Goal: Task Accomplishment & Management: Manage account settings

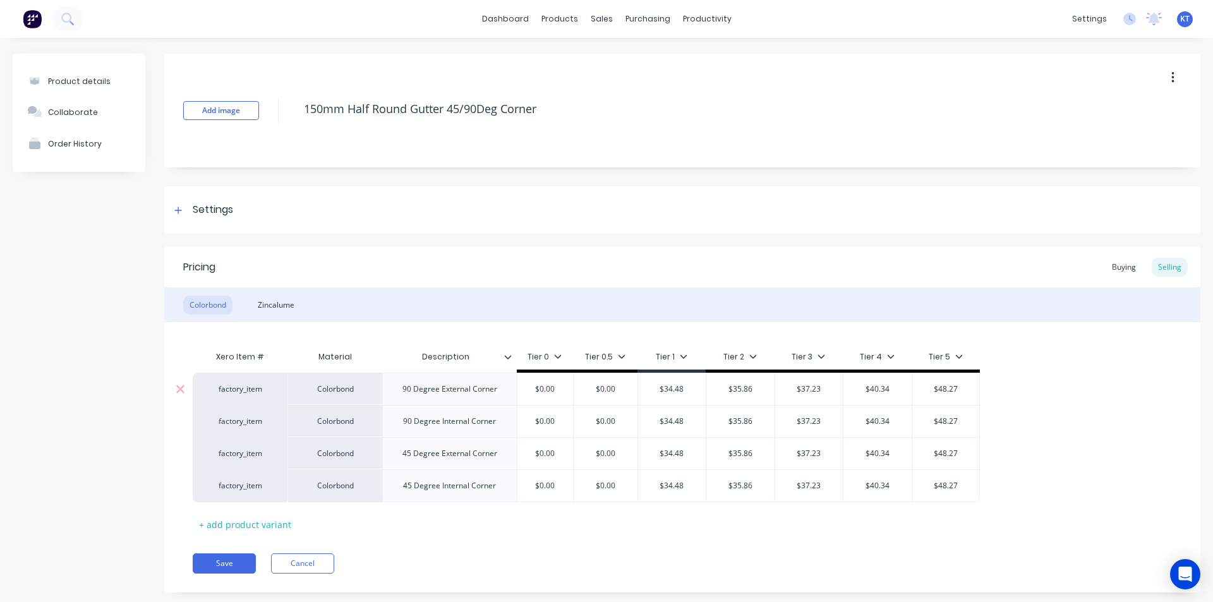
type textarea "x"
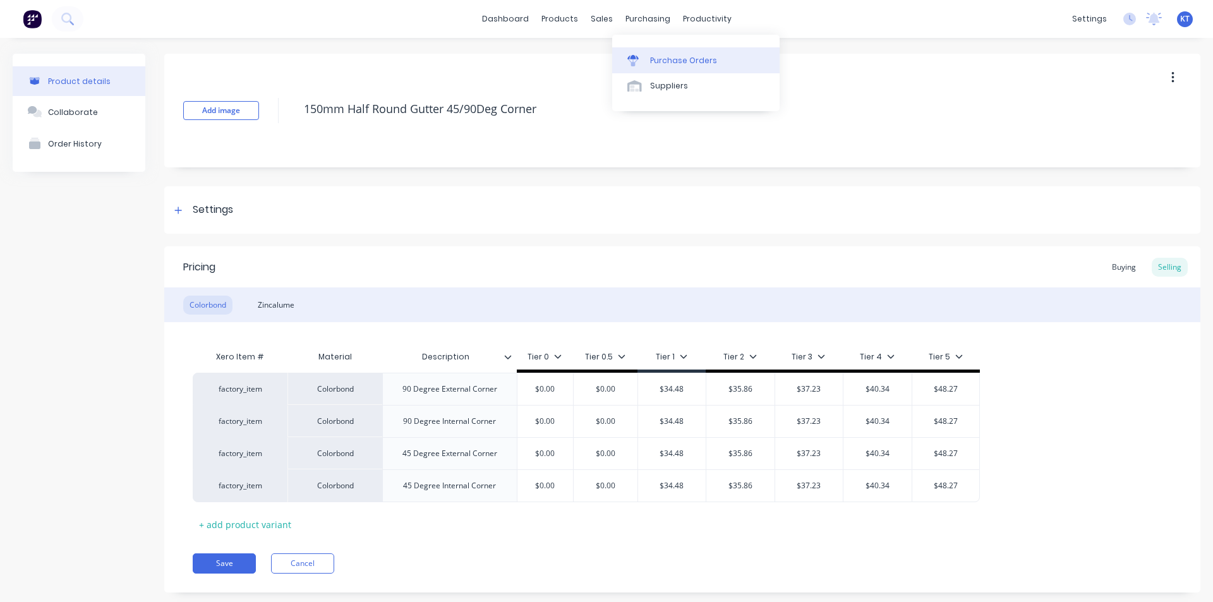
click at [629, 58] on icon at bounding box center [632, 57] width 11 height 4
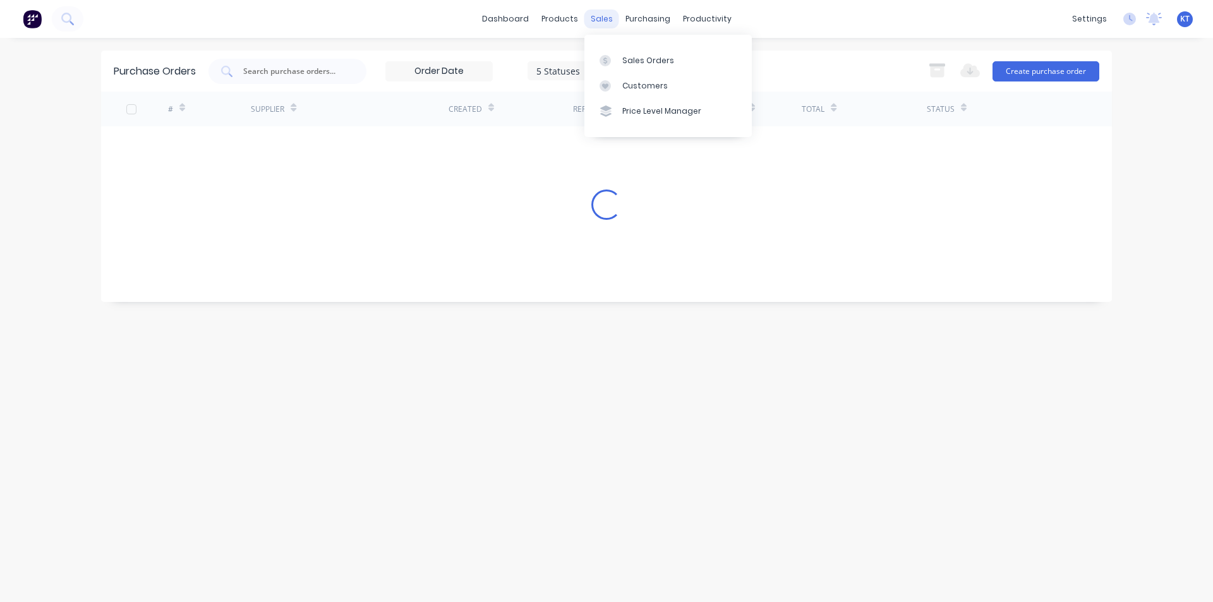
click at [602, 21] on div "sales" at bounding box center [602, 18] width 35 height 19
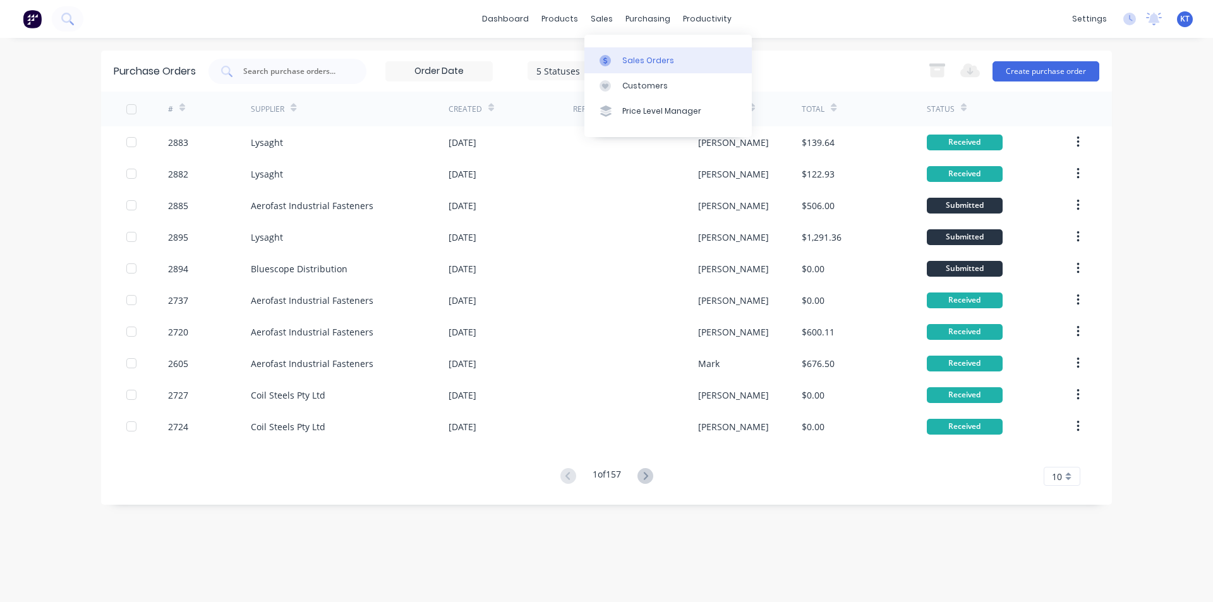
click at [626, 59] on div "Sales Orders" at bounding box center [648, 60] width 52 height 11
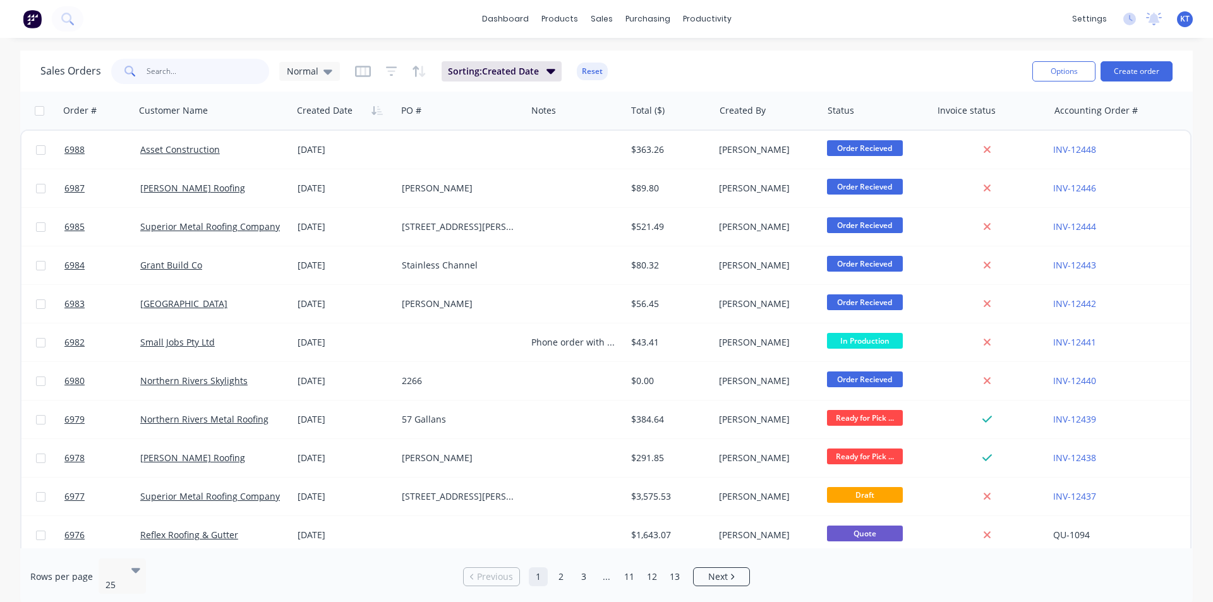
click at [177, 71] on input "text" at bounding box center [208, 71] width 123 height 25
click at [1137, 68] on button "Create order" at bounding box center [1137, 71] width 72 height 20
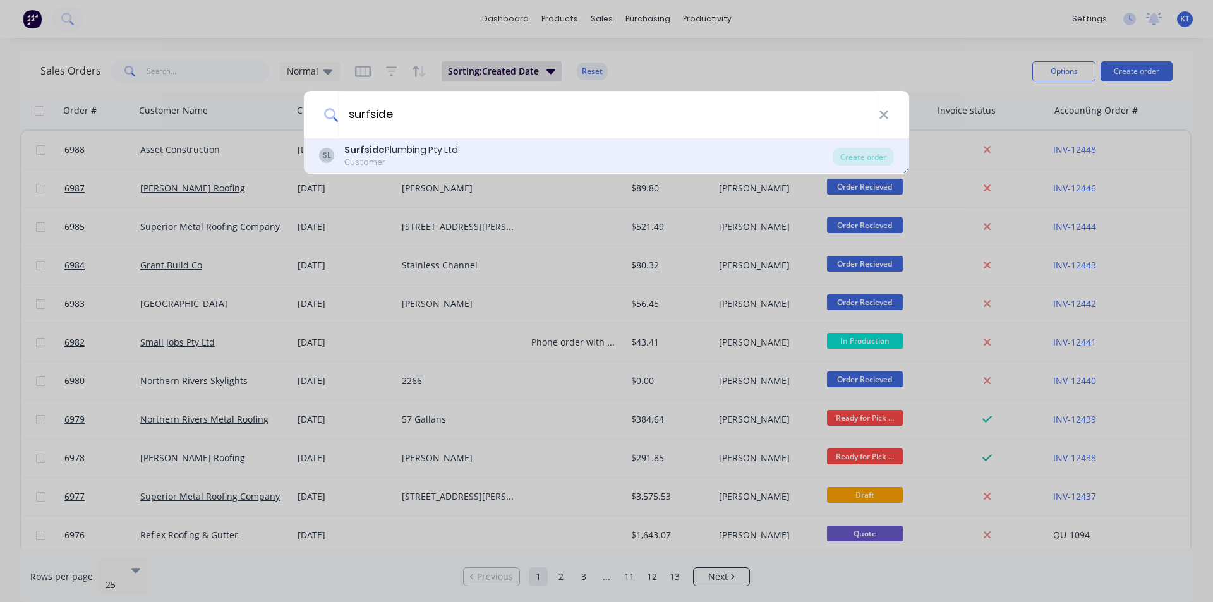
type input "surfside"
click at [488, 149] on div "SL Surfside Plumbing Pty Ltd Customer" at bounding box center [576, 155] width 514 height 25
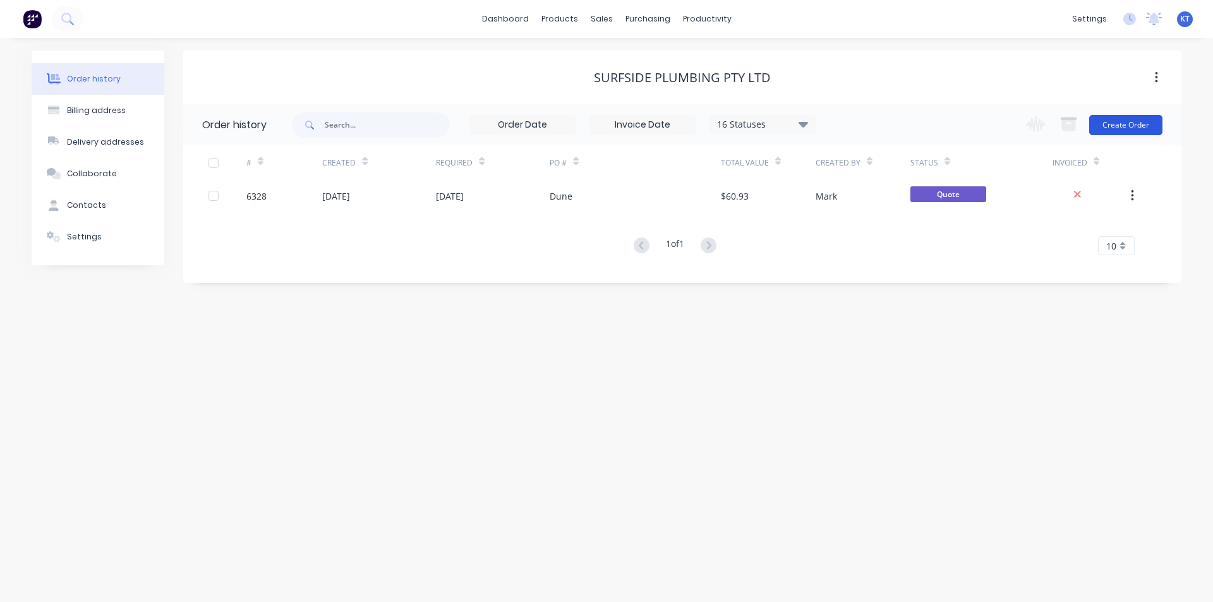
click at [1112, 121] on button "Create Order" at bounding box center [1125, 125] width 73 height 20
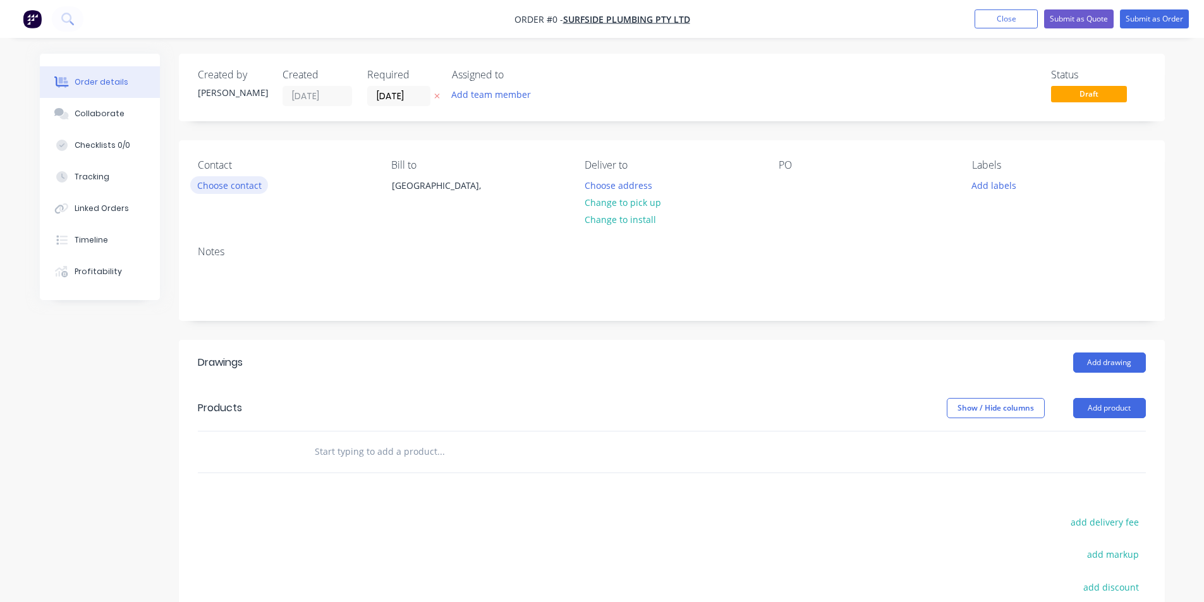
click at [248, 185] on button "Choose contact" at bounding box center [229, 184] width 78 height 17
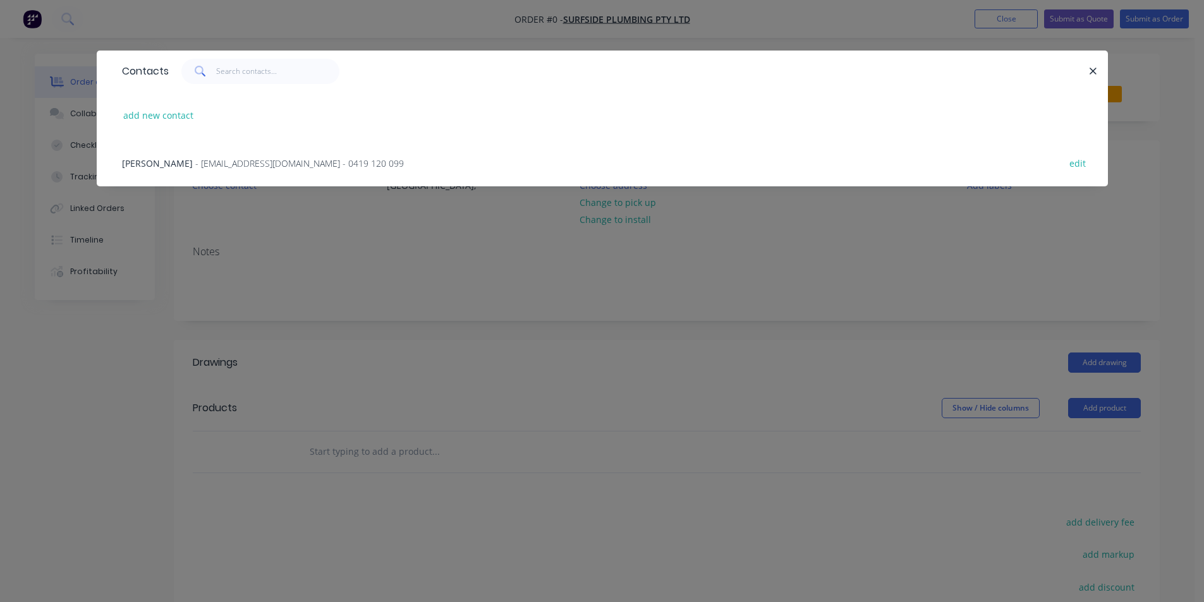
click at [262, 161] on span "- [EMAIL_ADDRESS][DOMAIN_NAME] - 0419 120 099" at bounding box center [299, 163] width 209 height 12
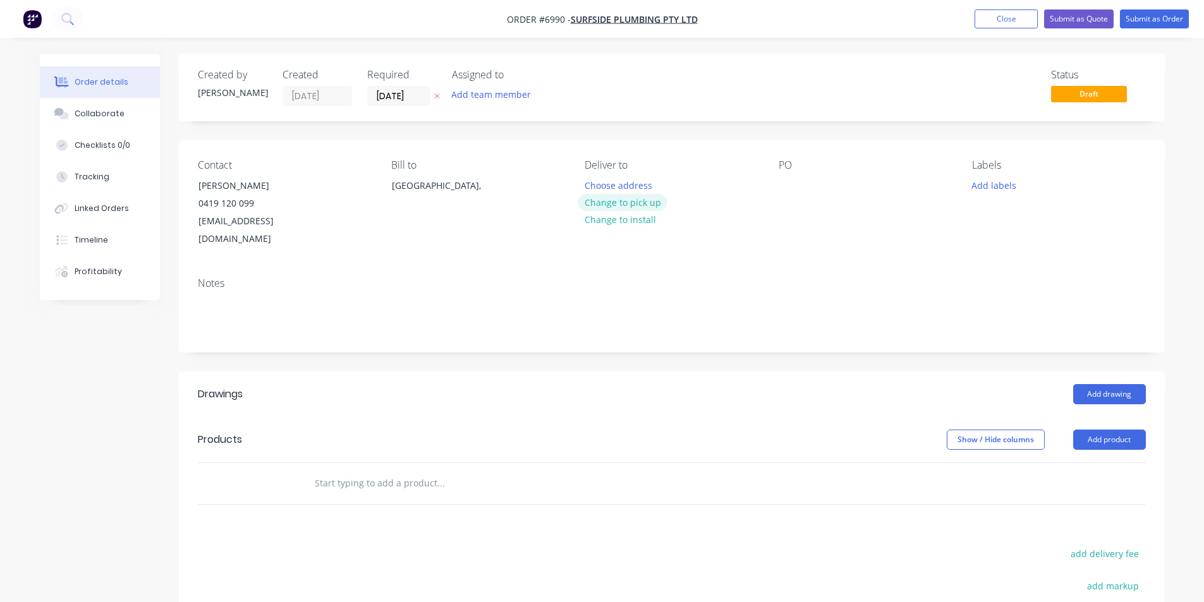
click at [638, 198] on button "Change to pick up" at bounding box center [623, 202] width 90 height 17
click at [785, 188] on div at bounding box center [789, 185] width 20 height 18
click at [1103, 430] on button "Add product" at bounding box center [1109, 440] width 73 height 20
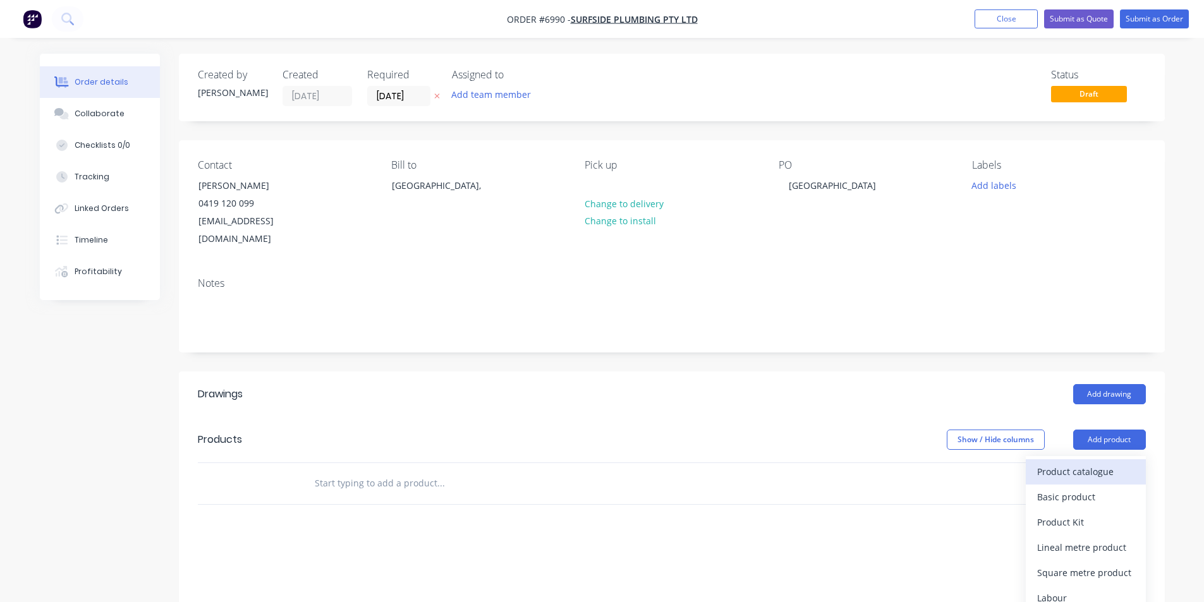
click at [1070, 463] on div "Product catalogue" at bounding box center [1085, 472] width 97 height 18
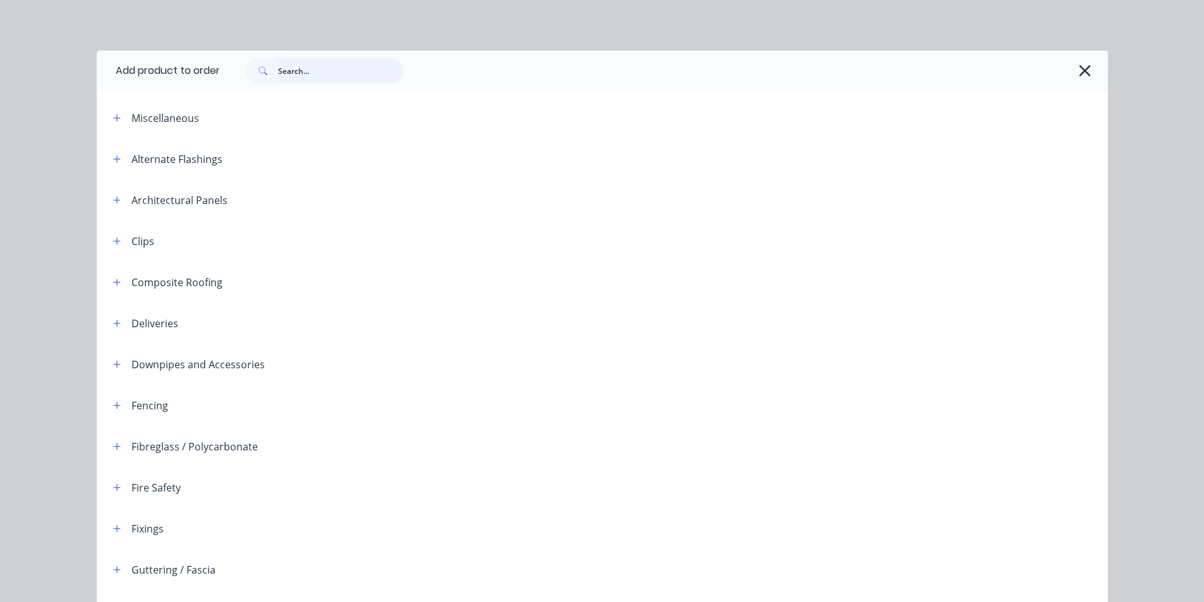
click at [300, 66] on input "text" at bounding box center [340, 70] width 125 height 25
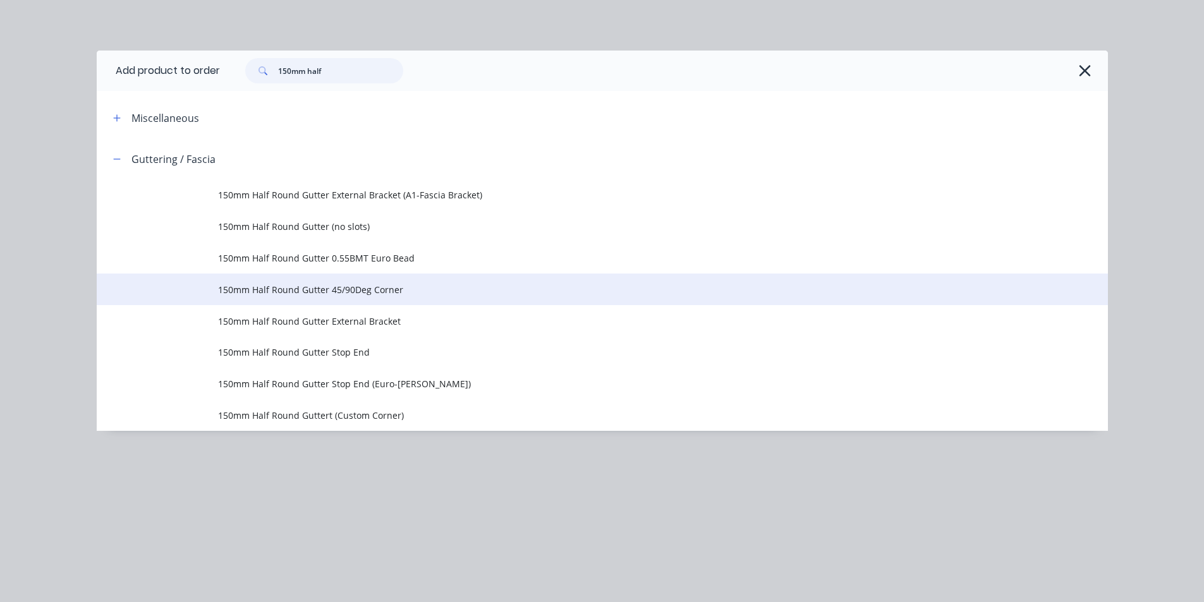
type input "150mm half"
click at [379, 288] on span "150mm Half Round Gutter 45/90Deg Corner" at bounding box center [574, 289] width 712 height 13
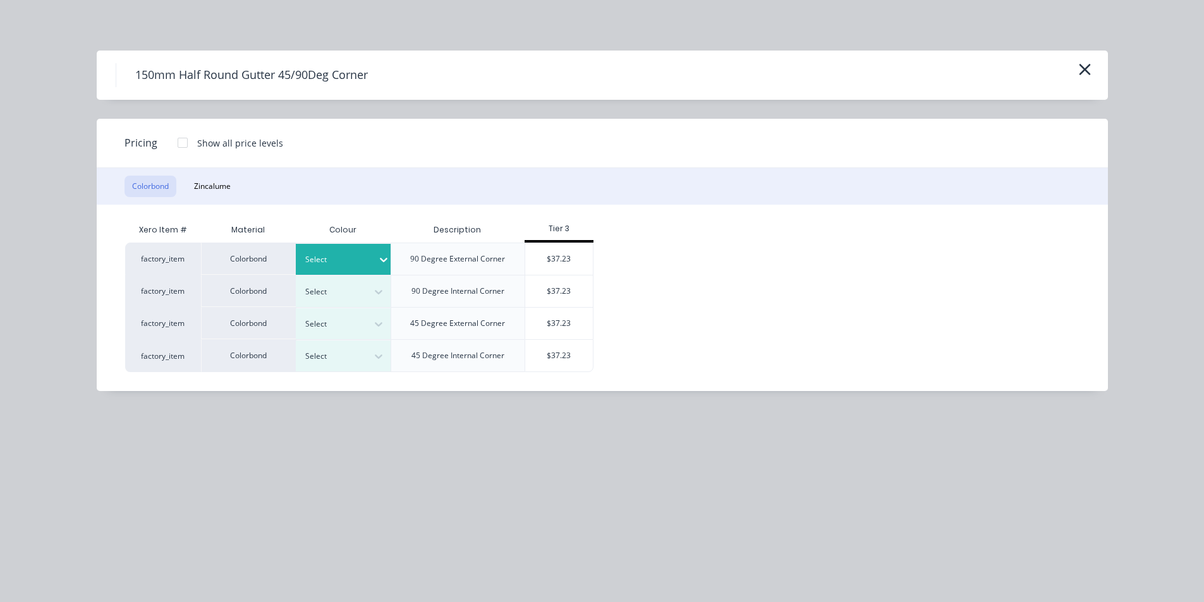
click at [379, 260] on icon at bounding box center [383, 259] width 13 height 13
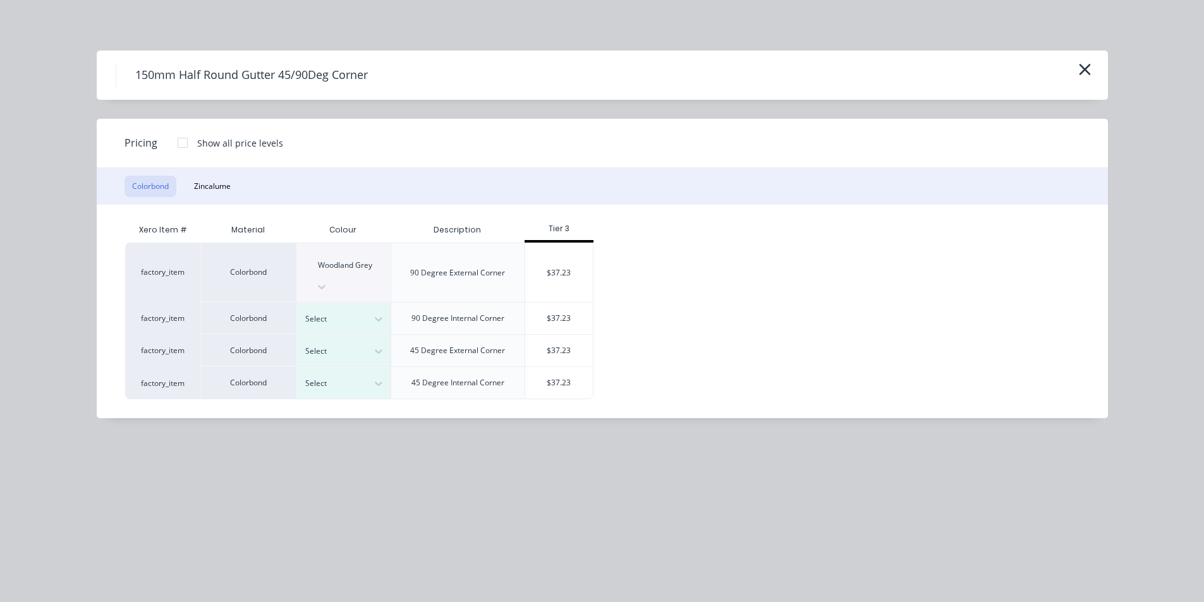
click at [181, 142] on div at bounding box center [182, 142] width 25 height 25
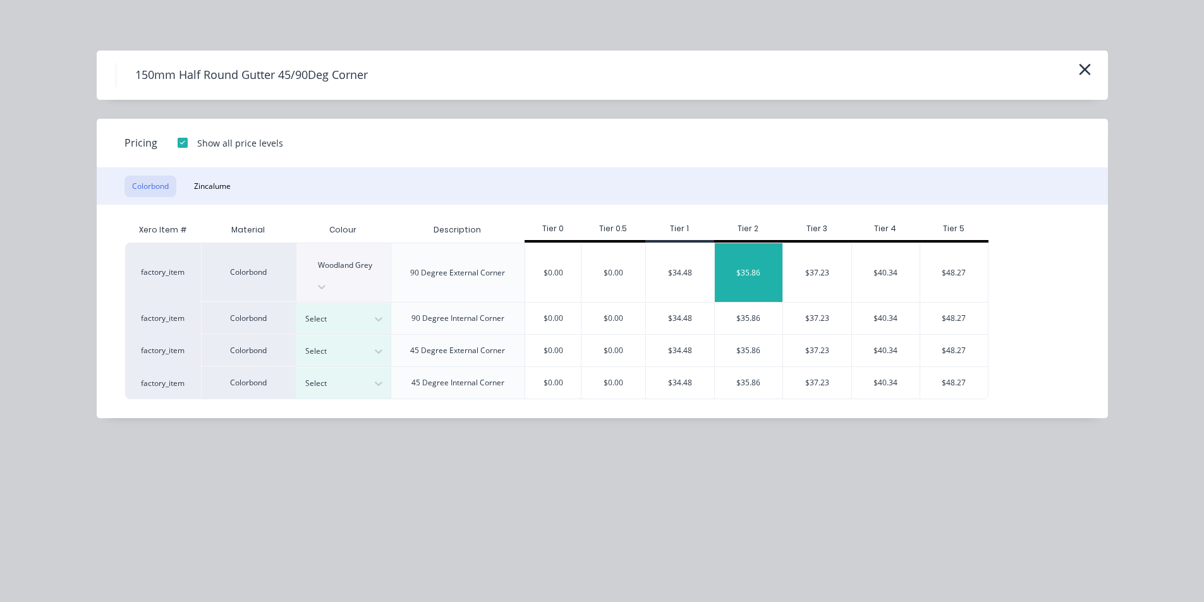
click at [744, 251] on div "$35.86" at bounding box center [749, 272] width 68 height 59
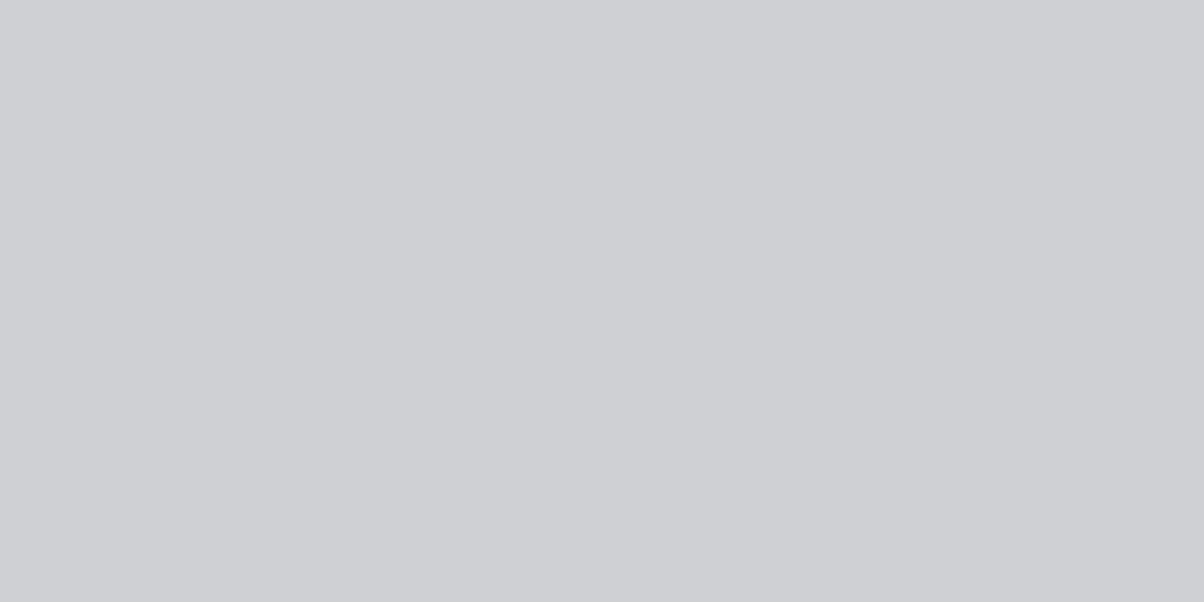
type input "$35.86"
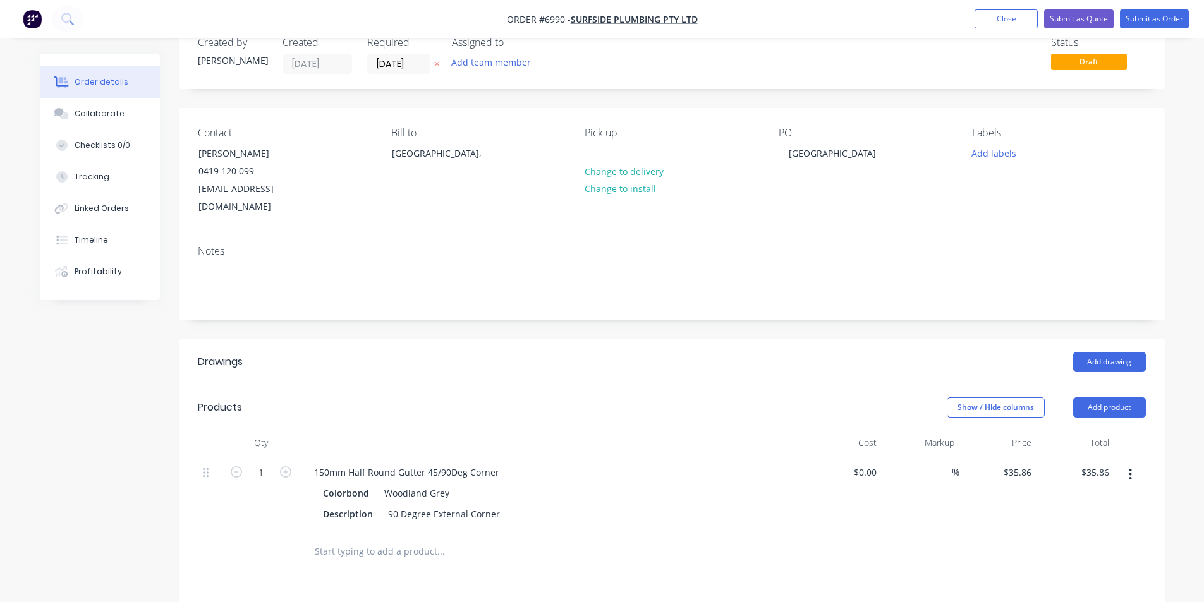
scroll to position [0, 0]
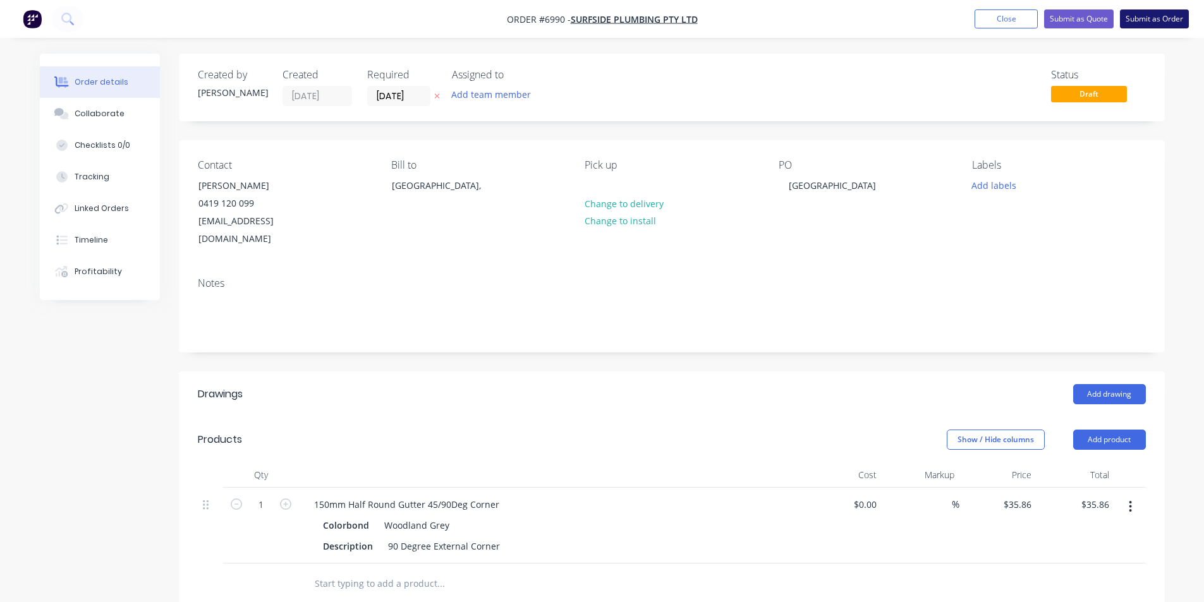
click at [1137, 21] on button "Submit as Order" at bounding box center [1154, 18] width 69 height 19
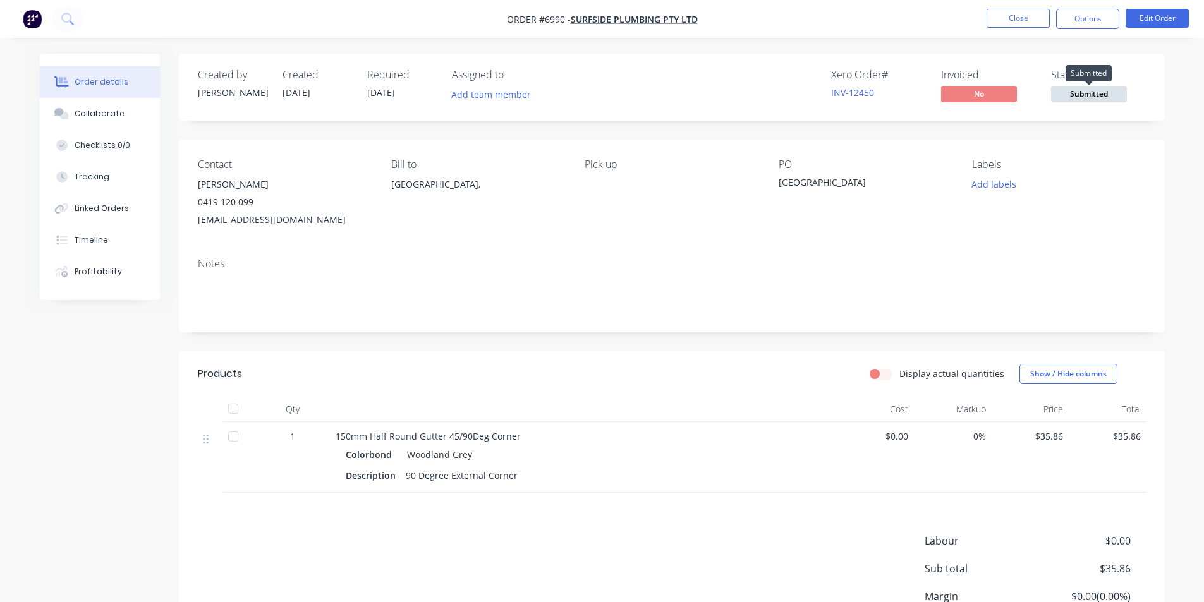
click at [1102, 95] on span "Submitted" at bounding box center [1089, 94] width 76 height 16
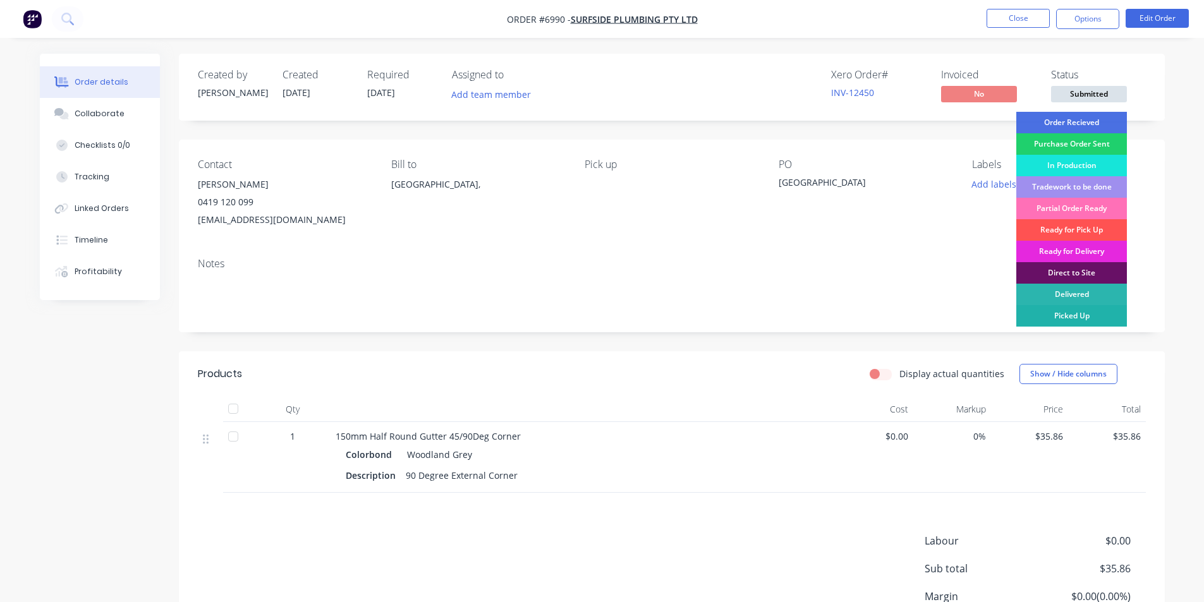
click at [1058, 315] on div "Picked Up" at bounding box center [1071, 315] width 111 height 21
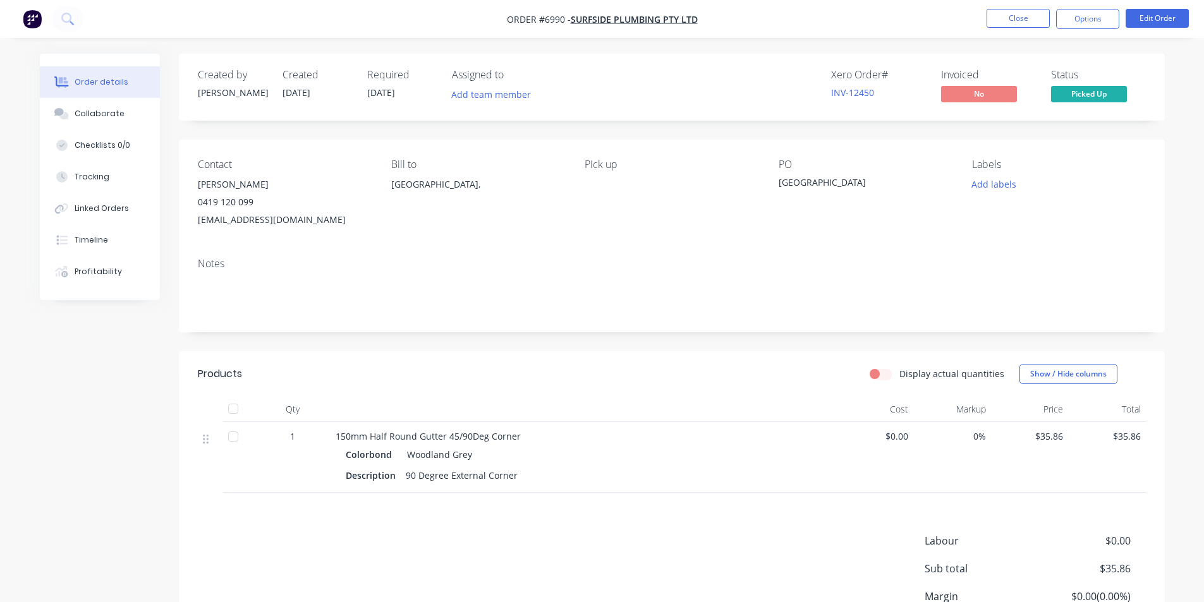
click at [235, 411] on div at bounding box center [233, 408] width 25 height 25
drag, startPoint x: 1079, startPoint y: 19, endPoint x: 1078, endPoint y: 27, distance: 8.2
click at [1081, 19] on button "Options" at bounding box center [1087, 19] width 63 height 20
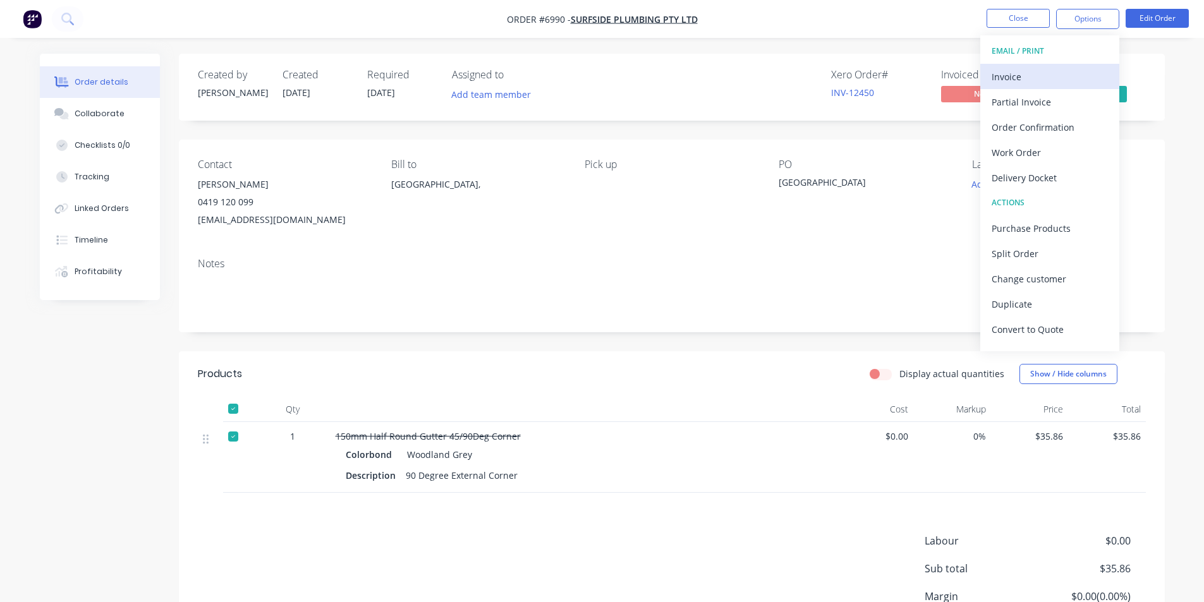
click at [1010, 76] on div "Invoice" at bounding box center [1049, 77] width 116 height 18
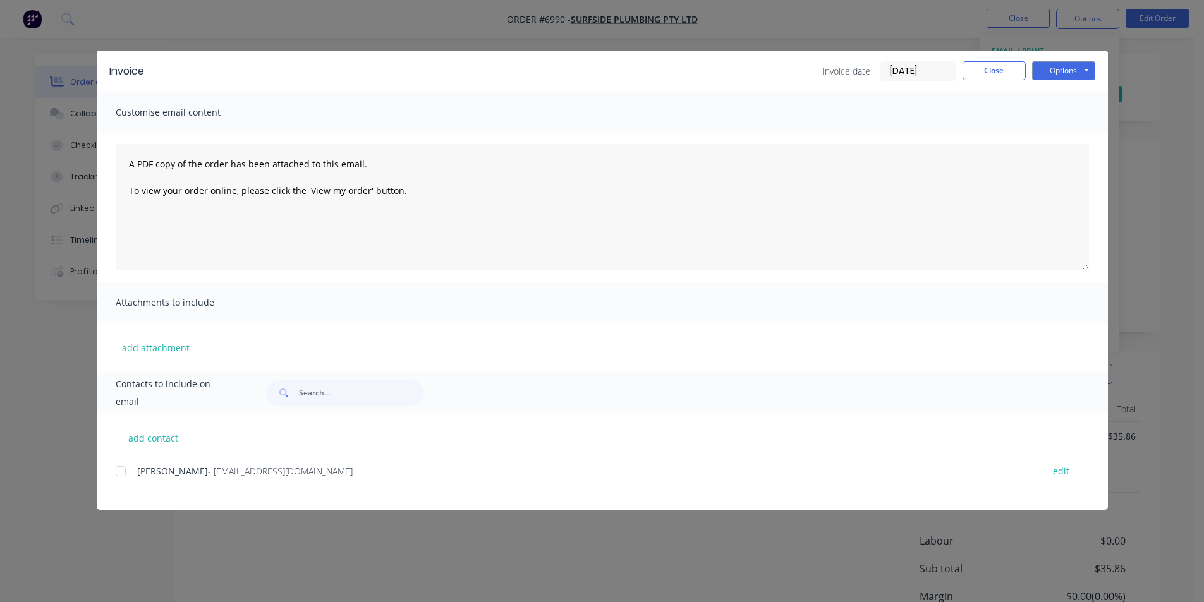
drag, startPoint x: 118, startPoint y: 469, endPoint x: 445, endPoint y: 389, distance: 336.4
click at [119, 469] on div at bounding box center [120, 471] width 25 height 25
click at [1061, 74] on button "Options" at bounding box center [1063, 70] width 63 height 19
click at [1067, 128] on button "Email" at bounding box center [1072, 134] width 81 height 21
click at [974, 67] on button "Close" at bounding box center [993, 70] width 63 height 19
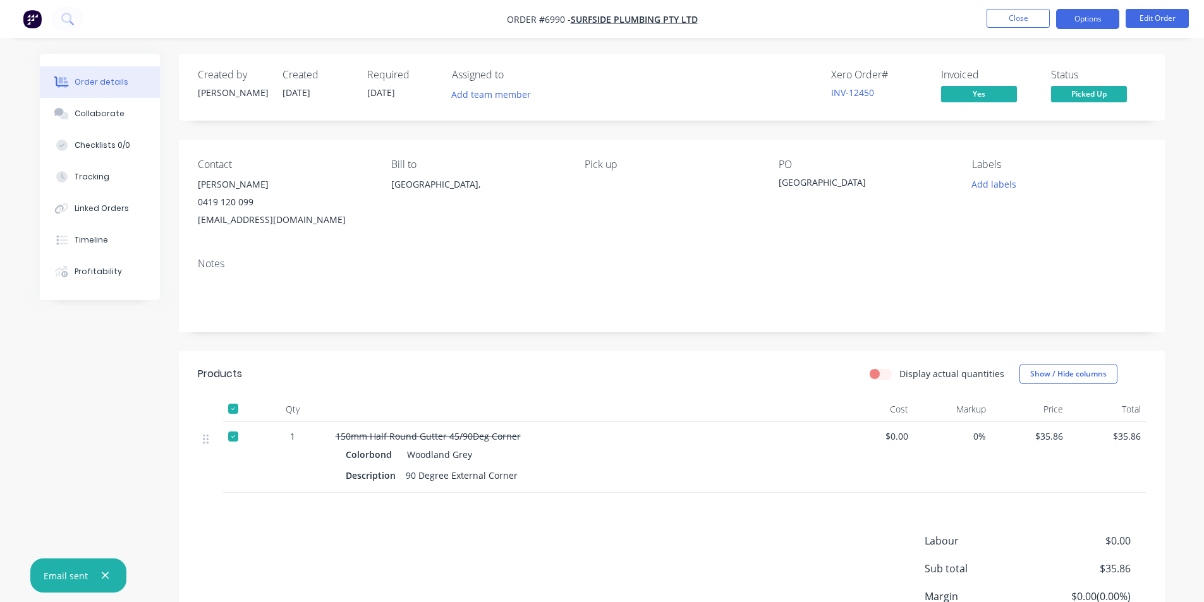
click at [1099, 19] on button "Options" at bounding box center [1087, 19] width 63 height 20
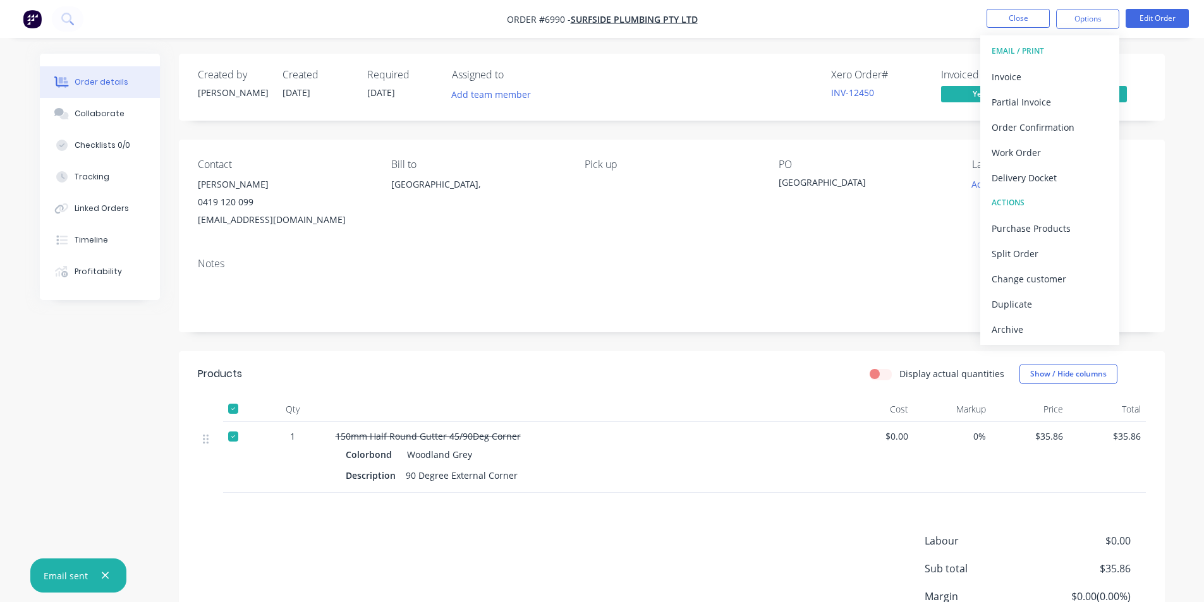
drag, startPoint x: 1021, startPoint y: 334, endPoint x: 1056, endPoint y: 341, distance: 35.4
click at [1021, 332] on div "Archive" at bounding box center [1049, 329] width 116 height 18
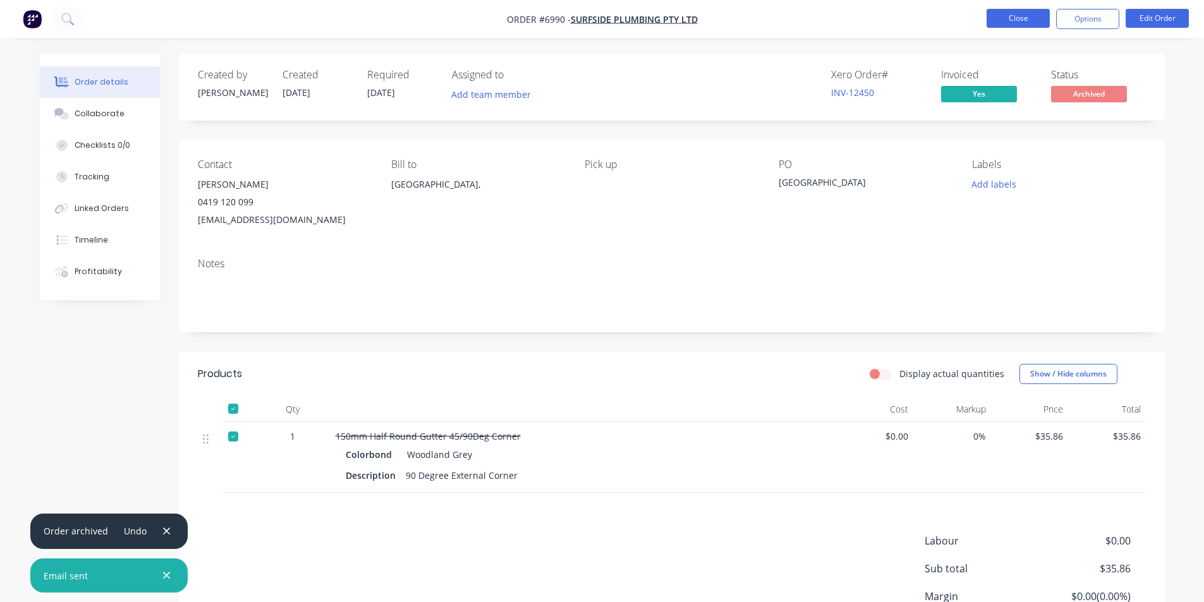
click at [1012, 16] on button "Close" at bounding box center [1017, 18] width 63 height 19
